Goal: Navigation & Orientation: Find specific page/section

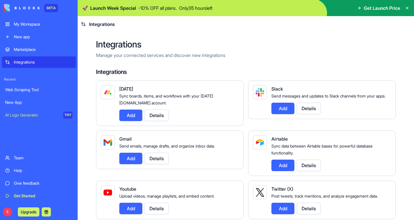
scroll to position [5, 0]
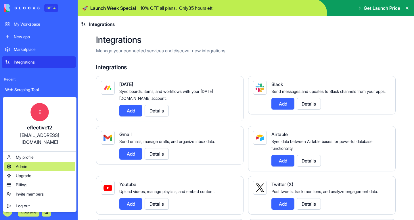
click at [25, 164] on span "Admin" at bounding box center [22, 167] width 12 height 6
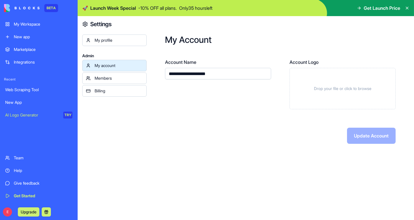
click at [97, 79] on div "Members" at bounding box center [119, 78] width 48 height 6
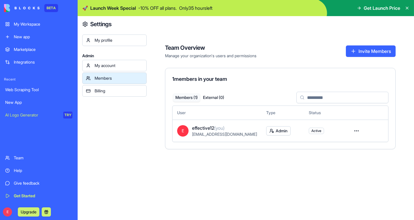
click at [104, 65] on div "My account" at bounding box center [119, 66] width 48 height 6
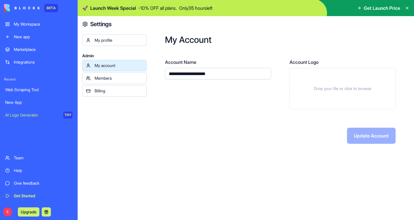
click at [102, 93] on div "Billing" at bounding box center [119, 91] width 48 height 6
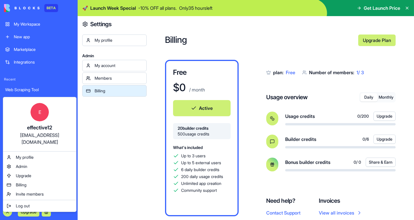
click at [9, 212] on html "BETA My Workspace New app Marketplace Integrations Recent Web Scraping Tool New…" at bounding box center [207, 110] width 414 height 220
click at [23, 155] on span "My profile" at bounding box center [25, 158] width 18 height 6
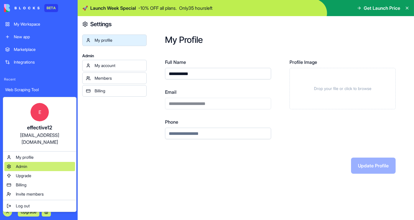
click at [27, 164] on span "Admin" at bounding box center [22, 167] width 12 height 6
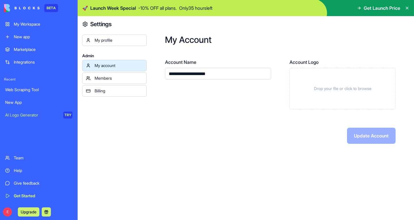
click at [114, 80] on div "Members" at bounding box center [119, 78] width 48 height 6
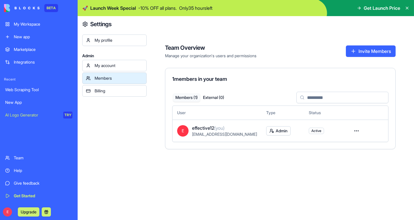
click at [109, 92] on div "Billing" at bounding box center [119, 91] width 48 height 6
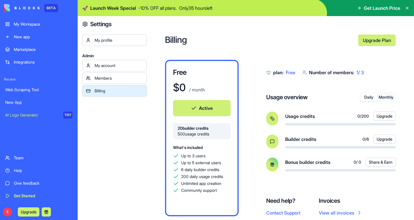
click at [113, 65] on div "My account" at bounding box center [119, 66] width 48 height 6
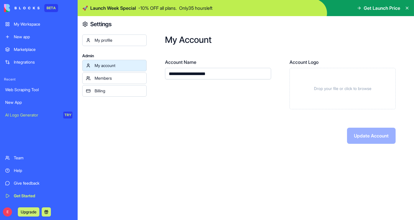
click at [106, 40] on div "My profile" at bounding box center [119, 40] width 48 height 6
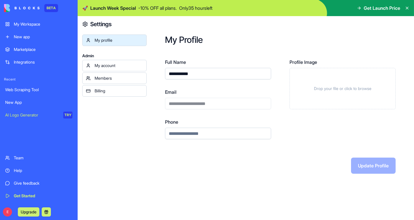
click at [117, 62] on link "My account" at bounding box center [114, 66] width 64 height 12
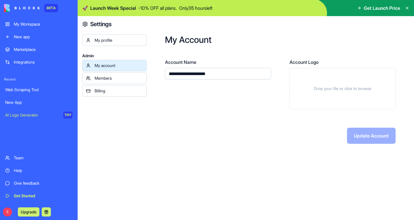
click at [113, 77] on div "Members" at bounding box center [119, 78] width 48 height 6
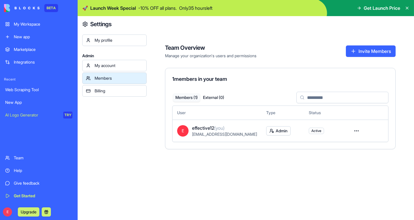
click at [124, 92] on div "Billing" at bounding box center [119, 91] width 48 height 6
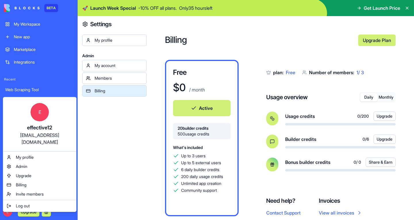
click at [121, 139] on html "BETA My Workspace New app Marketplace Integrations Recent Web Scraping Tool New…" at bounding box center [207, 110] width 414 height 220
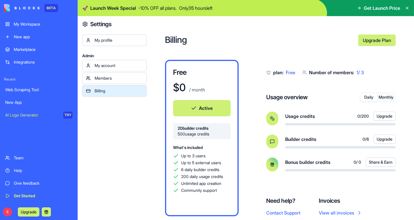
click at [20, 63] on div "Integrations" at bounding box center [43, 62] width 59 height 6
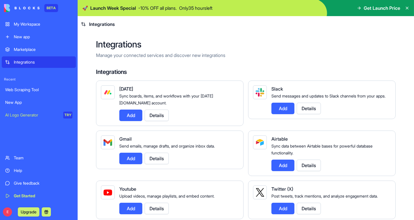
click at [20, 24] on div "My Workspace" at bounding box center [43, 24] width 59 height 6
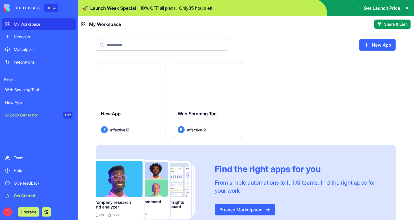
scroll to position [20, 0]
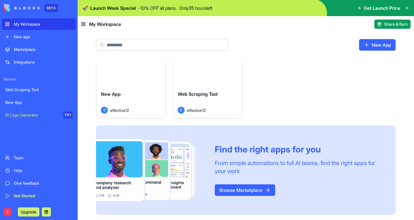
click at [214, 87] on div "Web Scraping Tool E effective12" at bounding box center [207, 102] width 69 height 32
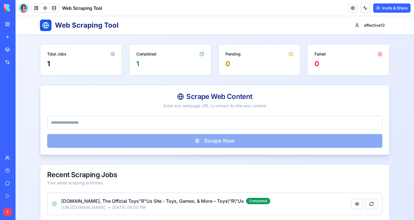
click at [21, 51] on div "Marketplace" at bounding box center [17, 50] width 7 height 6
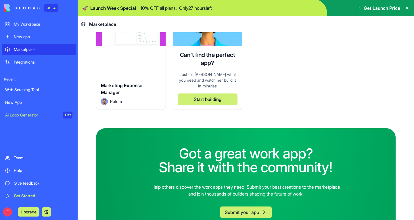
scroll to position [1649, 0]
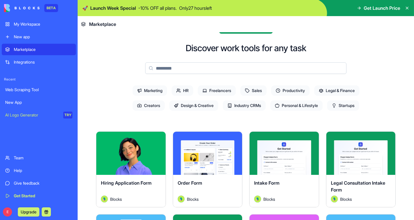
scroll to position [0, 0]
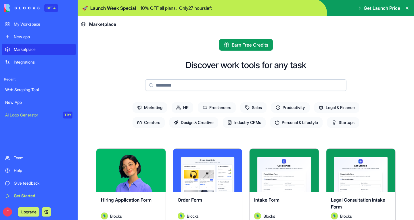
click at [26, 41] on link "New app" at bounding box center [39, 37] width 74 height 12
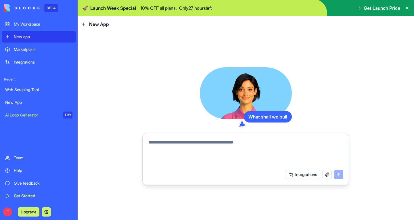
click at [26, 24] on div "My Workspace" at bounding box center [43, 24] width 59 height 6
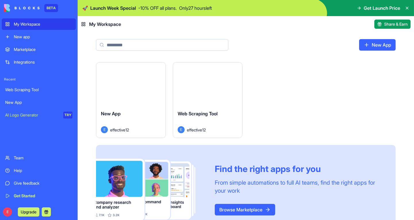
click at [88, 77] on div "Launch New App E effective12 Launch Web Scraping Tool E effective12 Find the ri…" at bounding box center [246, 151] width 337 height 179
